Goal: Use online tool/utility: Utilize a website feature to perform a specific function

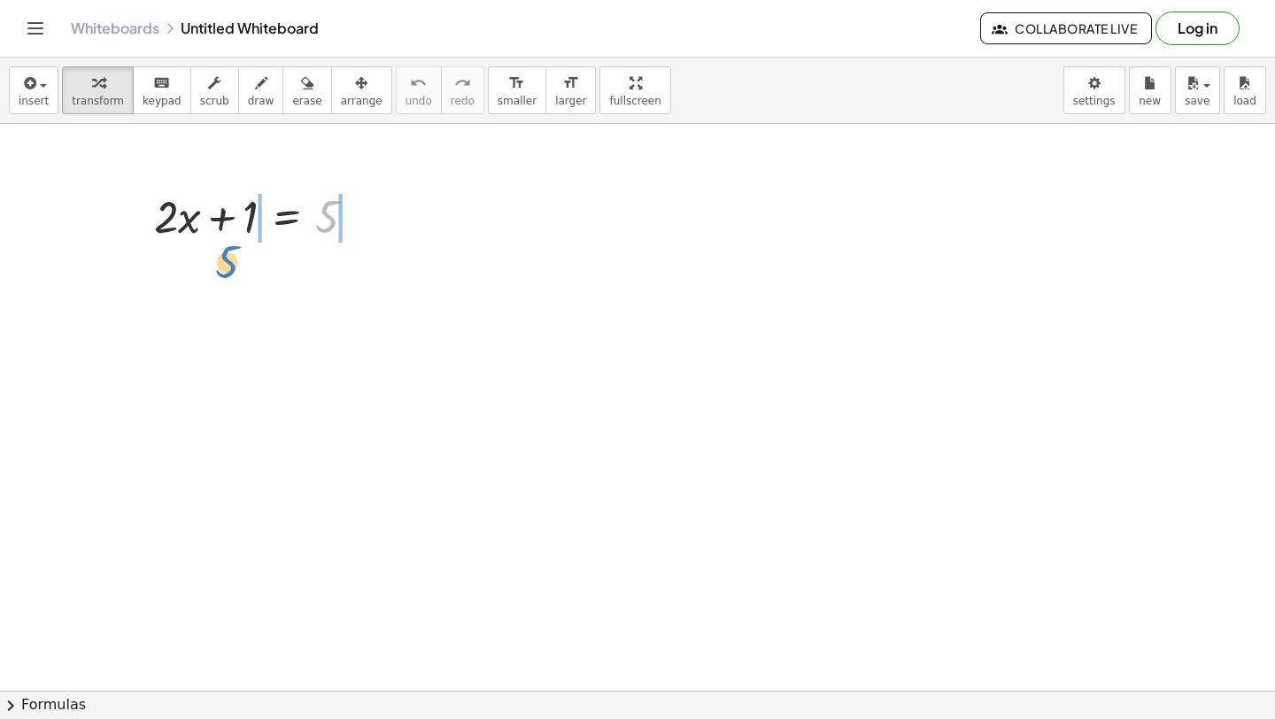
drag, startPoint x: 374, startPoint y: 209, endPoint x: 305, endPoint y: 229, distance: 71.1
click at [305, 230] on div at bounding box center [262, 215] width 234 height 60
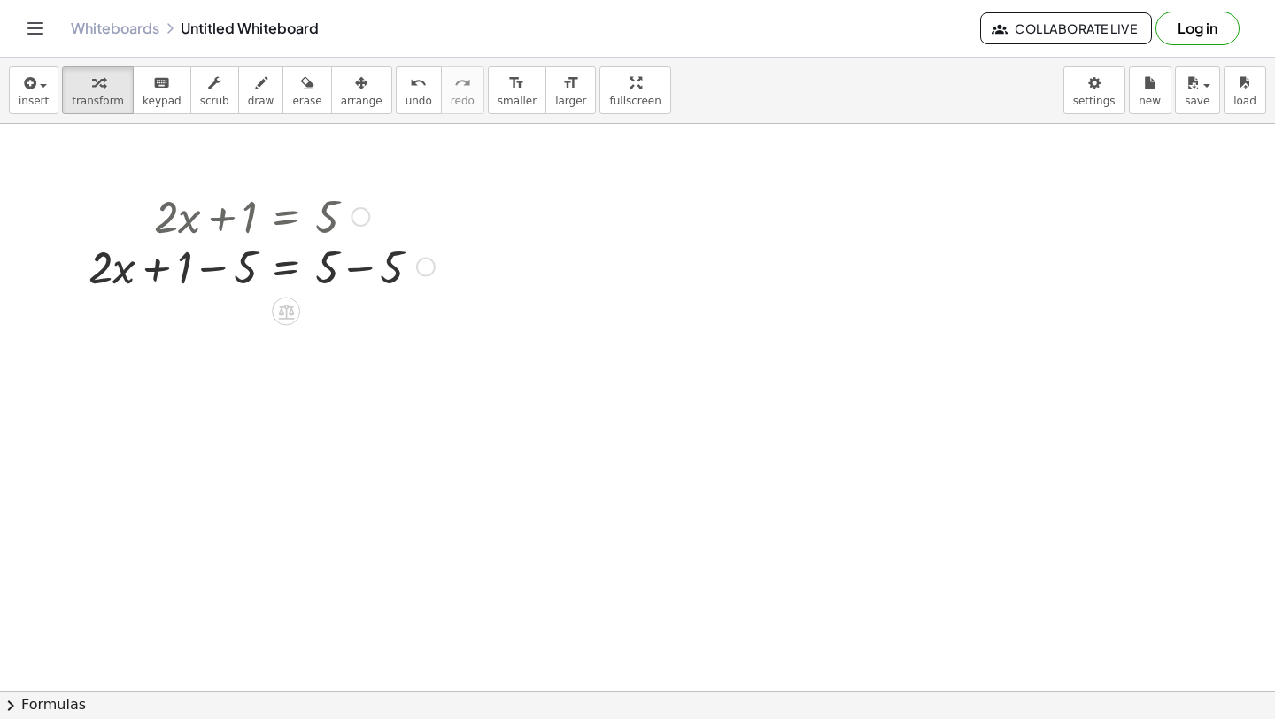
click at [286, 217] on div "+ · 2 · x + 1 = 5 + · 2 · x + 1 = − 5 + 5 − 5" at bounding box center [286, 217] width 0 height 0
click at [290, 219] on div at bounding box center [262, 215] width 364 height 60
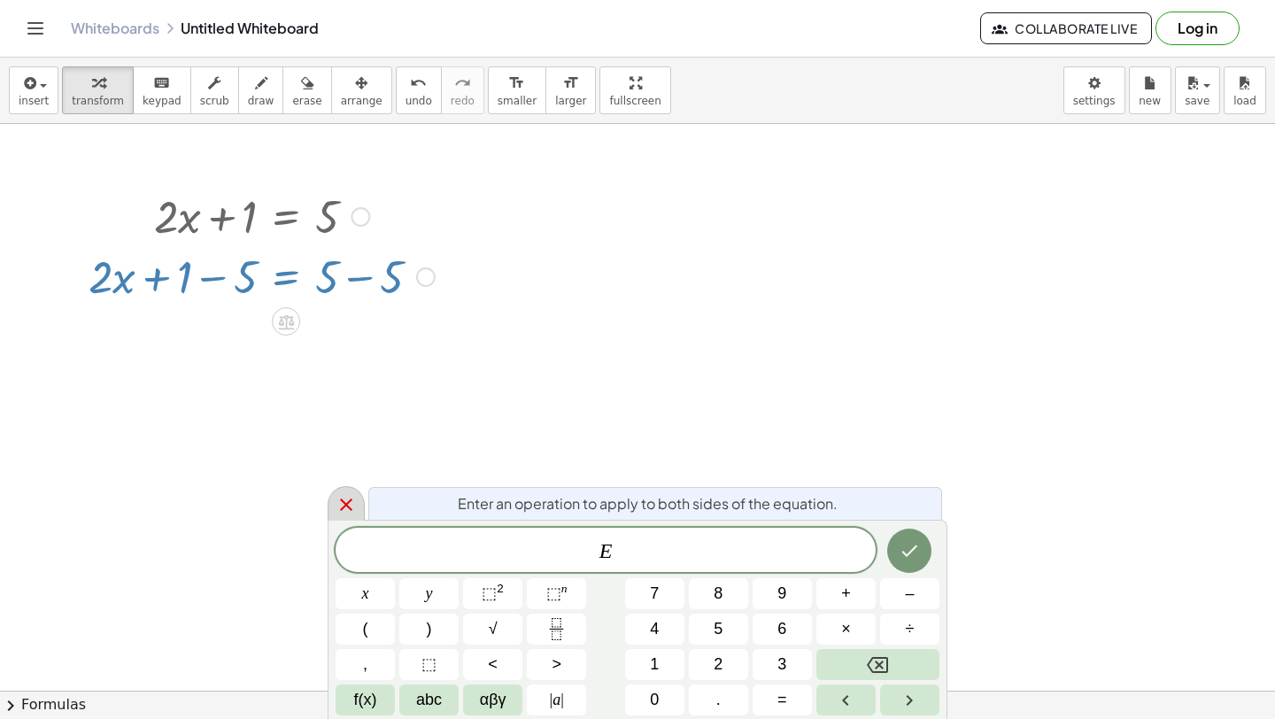
click at [337, 501] on icon at bounding box center [345, 504] width 21 height 21
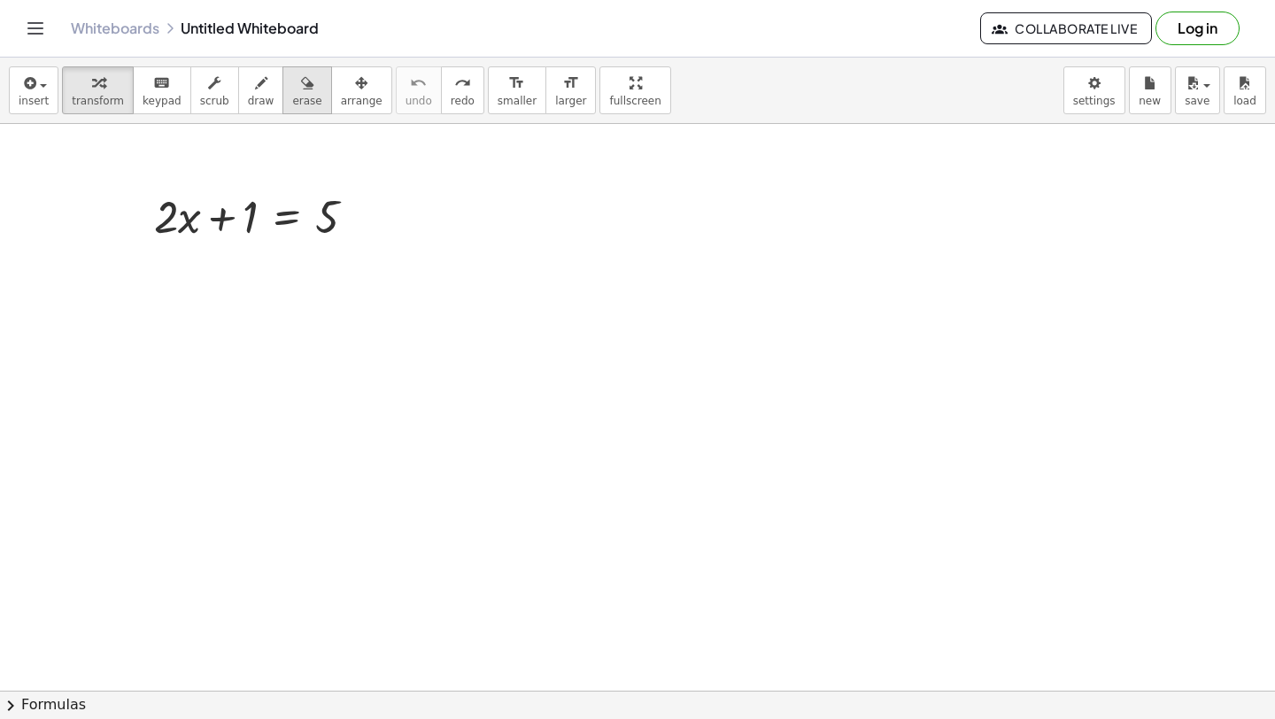
click at [282, 93] on button "erase" at bounding box center [306, 90] width 49 height 48
drag, startPoint x: 405, startPoint y: 267, endPoint x: 119, endPoint y: 229, distance: 289.3
drag, startPoint x: 292, startPoint y: 152, endPoint x: 290, endPoint y: 209, distance: 56.7
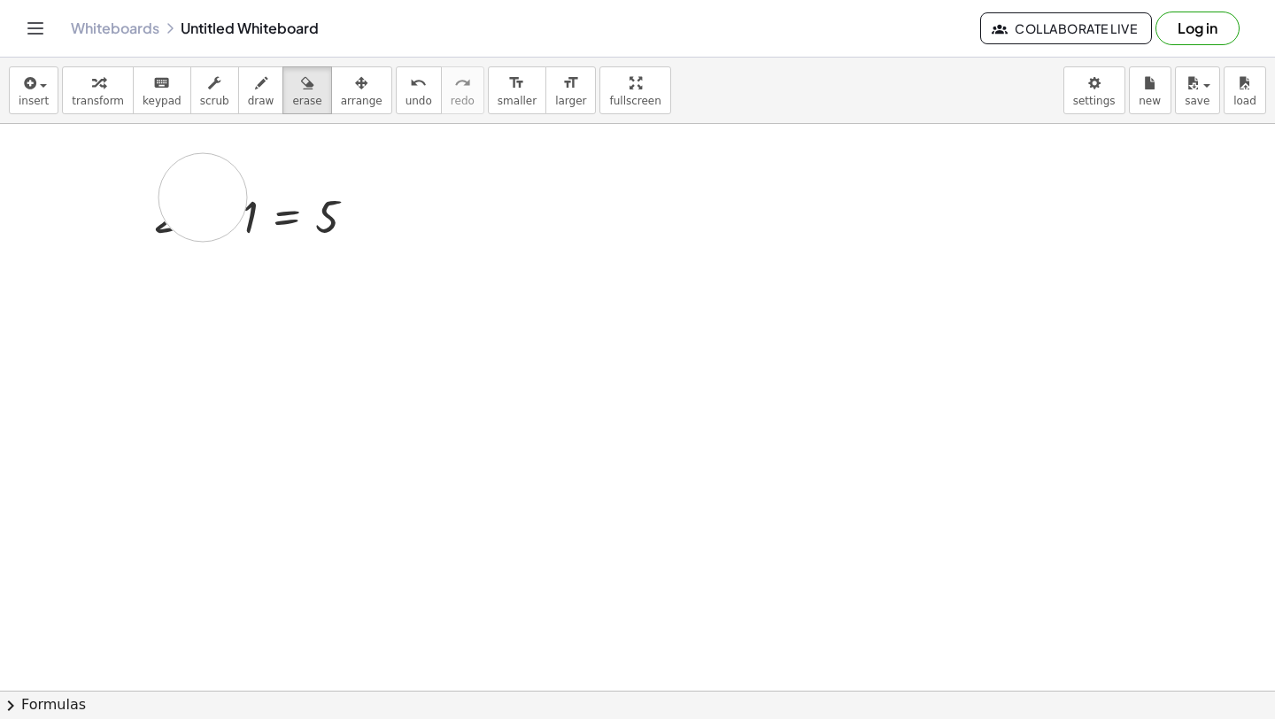
drag, startPoint x: 202, startPoint y: 197, endPoint x: 399, endPoint y: 206, distance: 197.6
click at [396, 89] on button "undo undo" at bounding box center [419, 90] width 46 height 48
click at [0, 0] on div "Graspable Math Activities Get Started Activity Bank Assigned Work Classes White…" at bounding box center [637, 359] width 1275 height 719
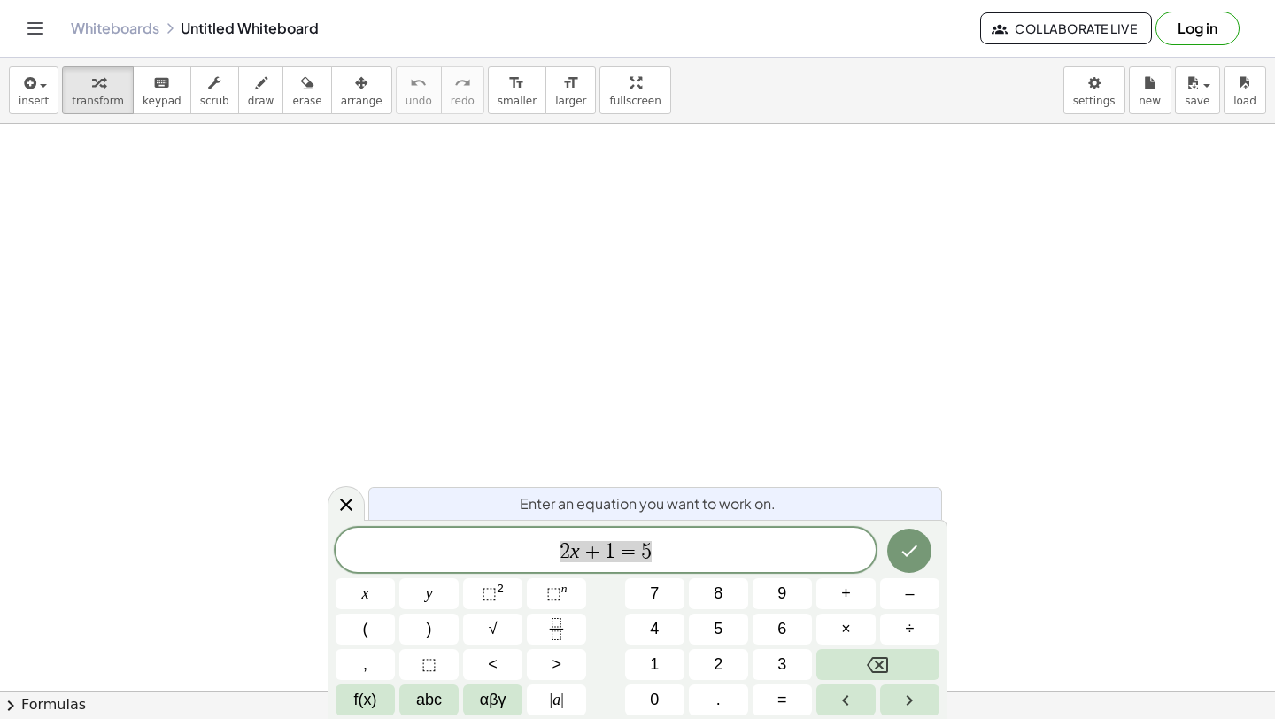
scroll to position [4, 0]
click at [342, 503] on icon at bounding box center [345, 504] width 21 height 21
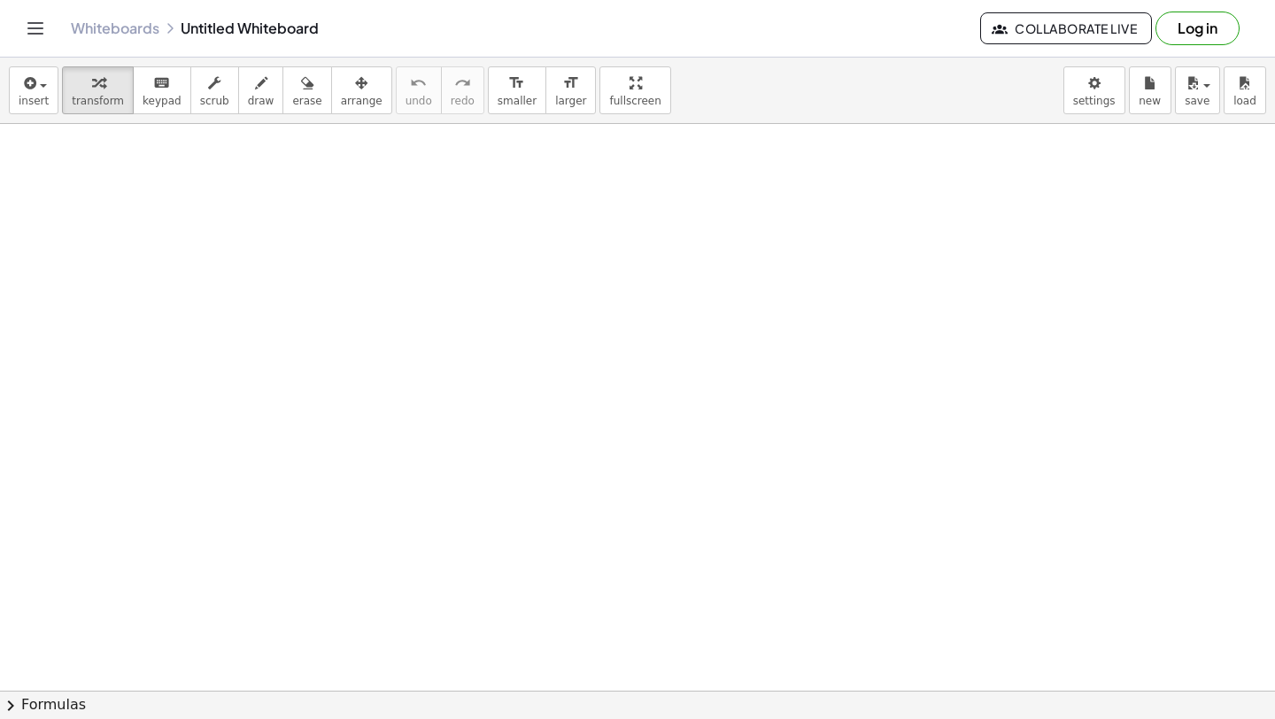
scroll to position [0, 0]
click at [258, 102] on span "draw" at bounding box center [261, 101] width 27 height 12
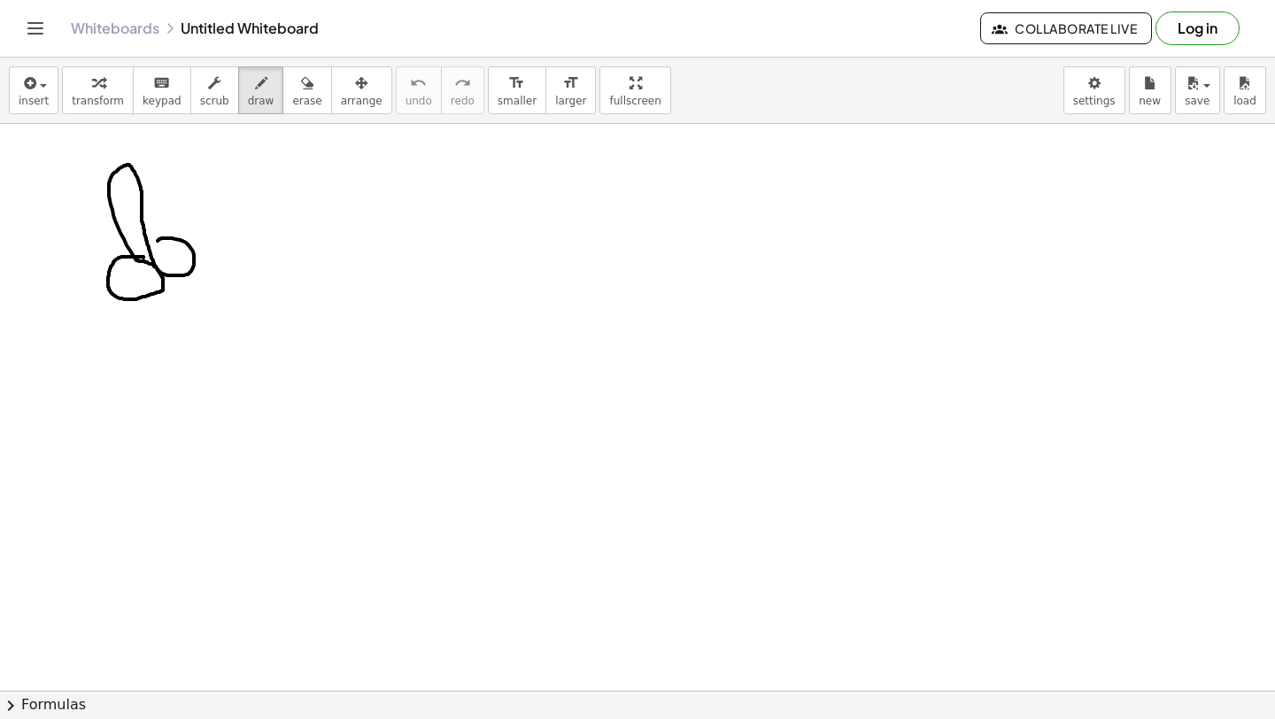
drag, startPoint x: 143, startPoint y: 258, endPoint x: 145, endPoint y: 267, distance: 9.9
click at [145, 267] on div at bounding box center [637, 690] width 1275 height 1133
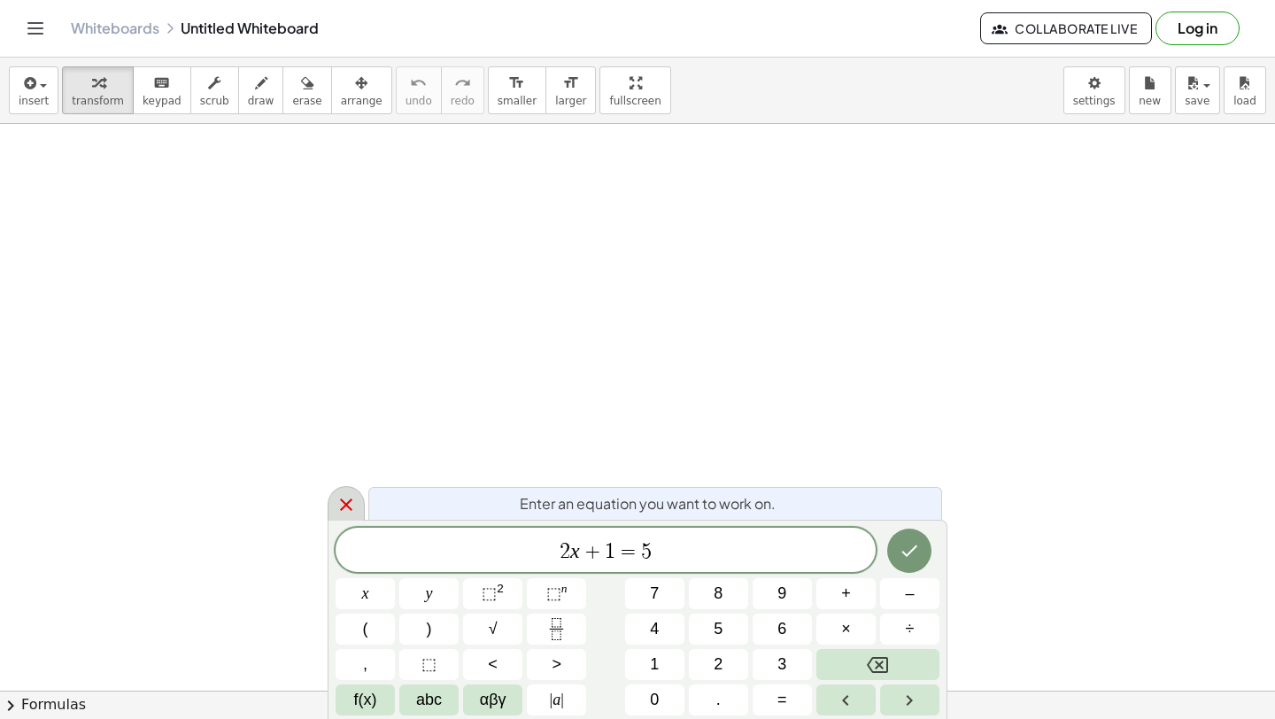
click at [340, 511] on icon at bounding box center [345, 504] width 21 height 21
